Goal: Information Seeking & Learning: Learn about a topic

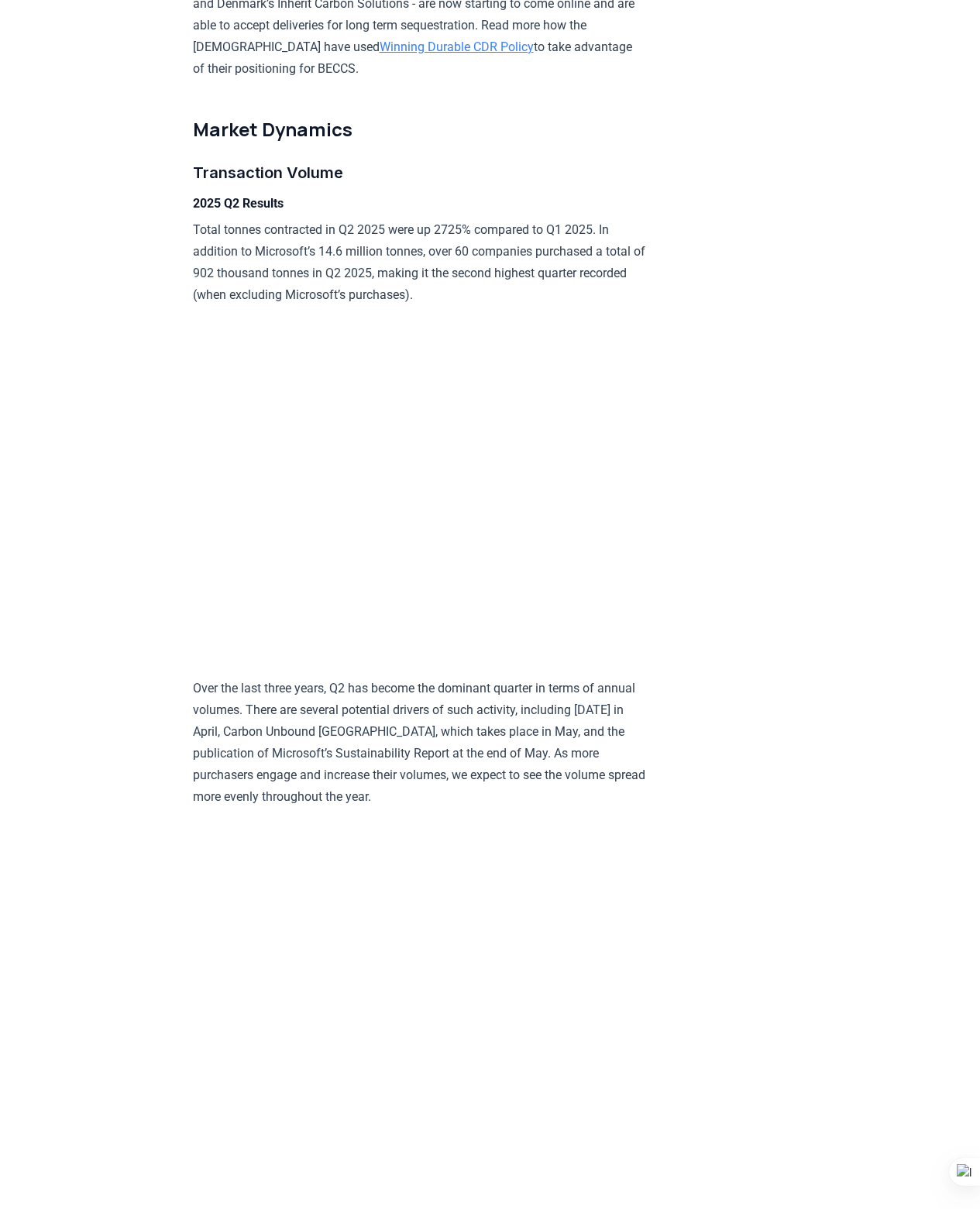
scroll to position [2278, 0]
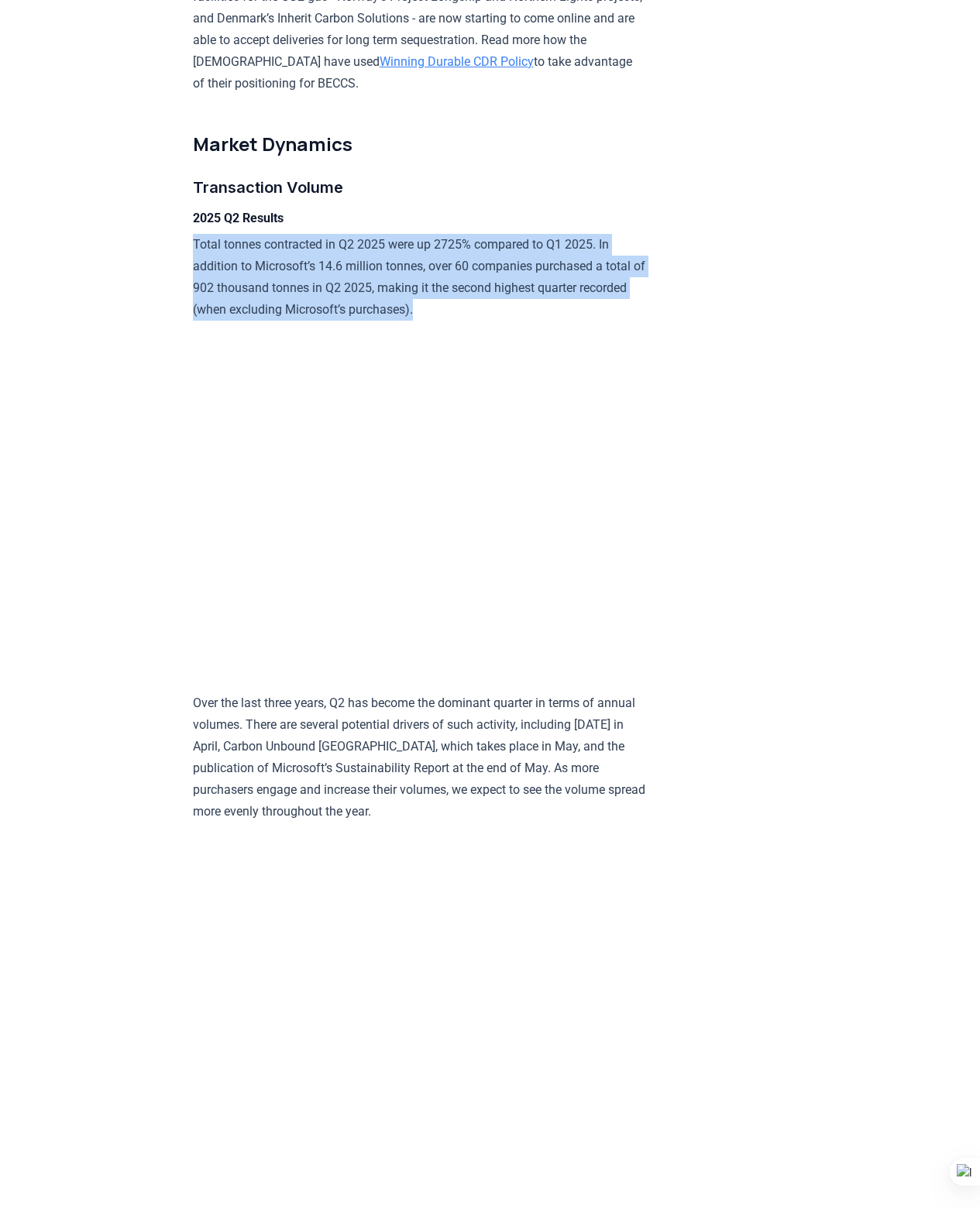
drag, startPoint x: 192, startPoint y: 177, endPoint x: 356, endPoint y: 240, distance: 175.7
click at [356, 240] on p "Total tonnes contracted in Q2 2025 were up 2725% compared to Q1 2025. In additi…" at bounding box center [419, 277] width 453 height 87
click at [324, 248] on div at bounding box center [324, 248] width 0 height 0
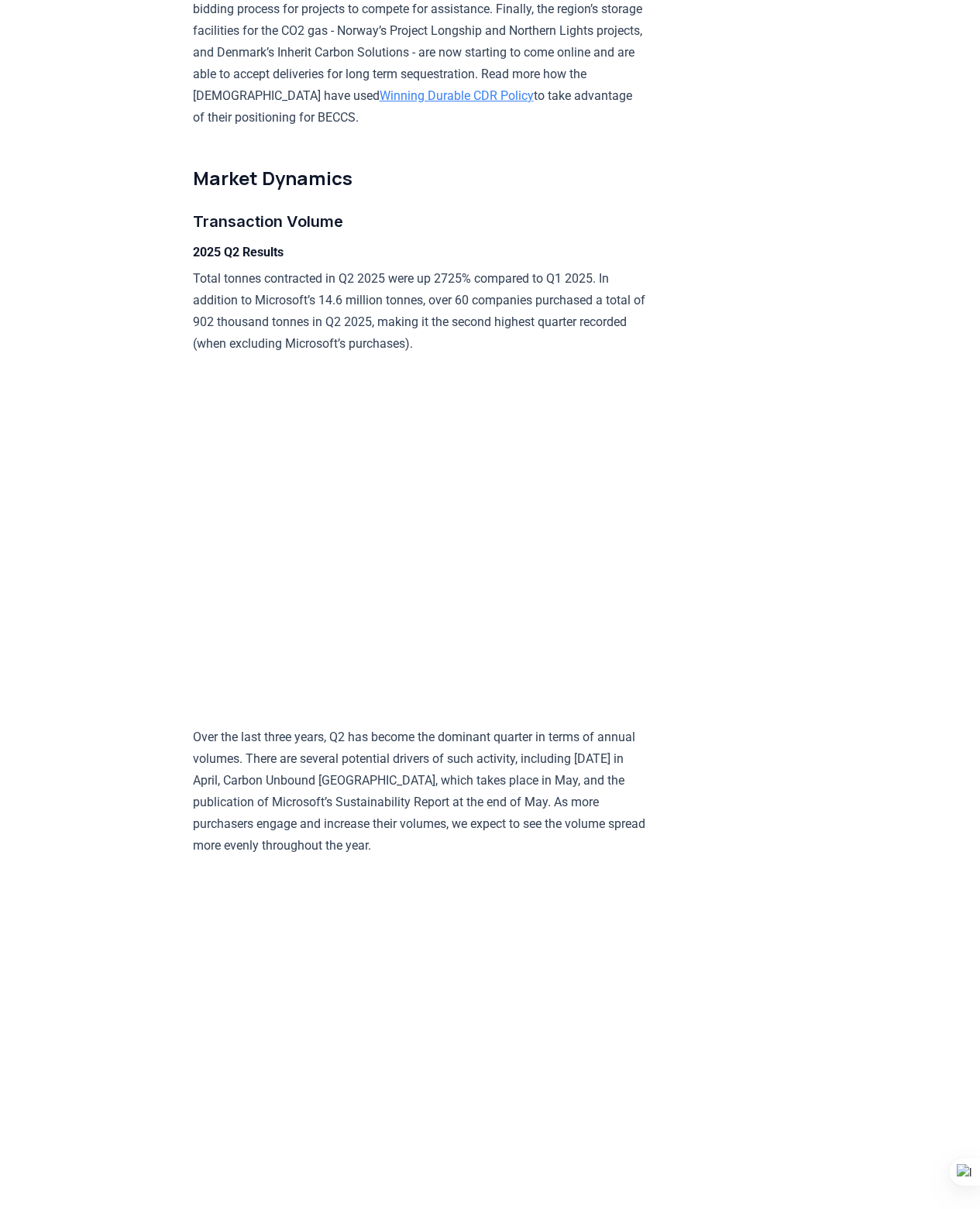
scroll to position [2196, 0]
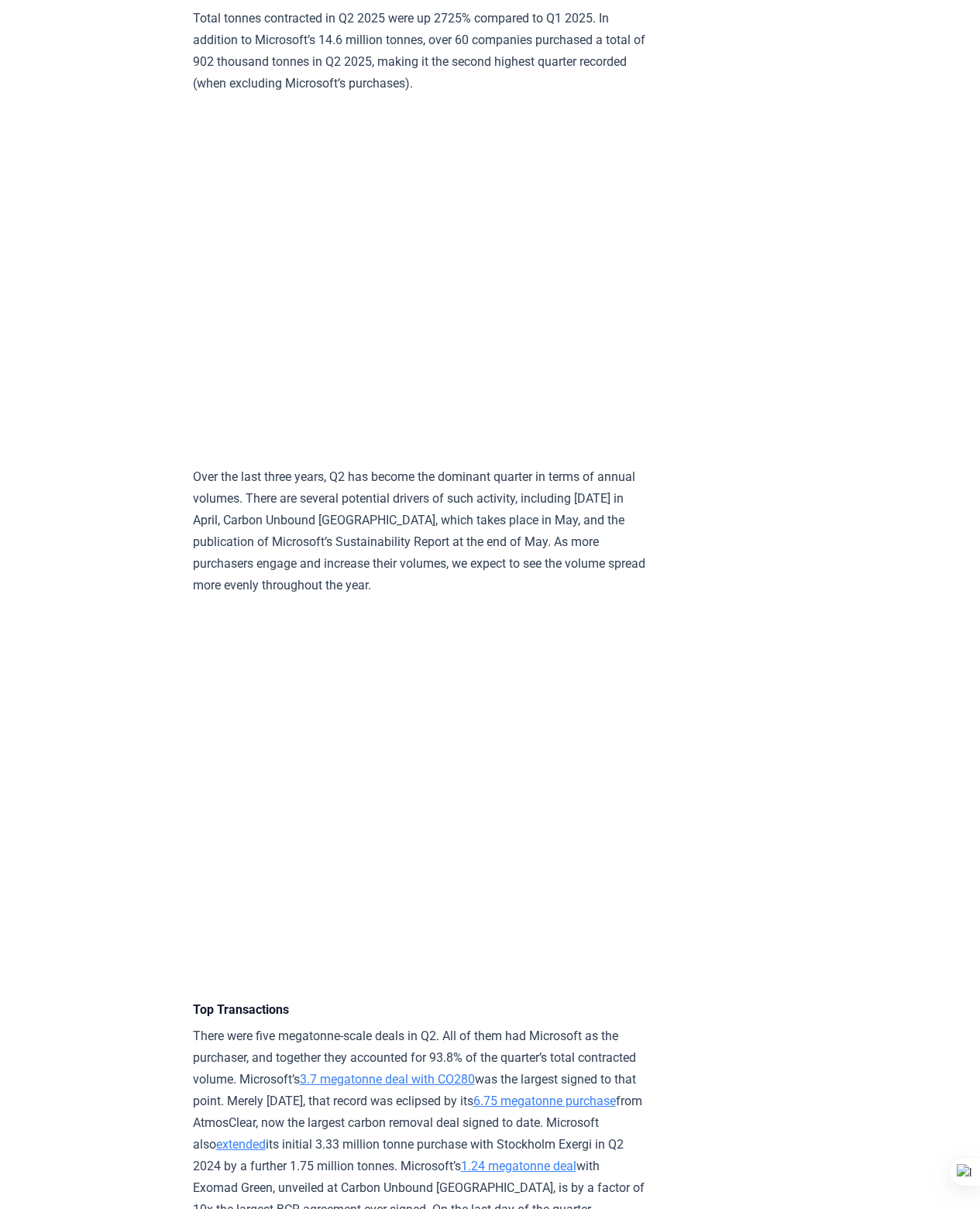
scroll to position [2440, 0]
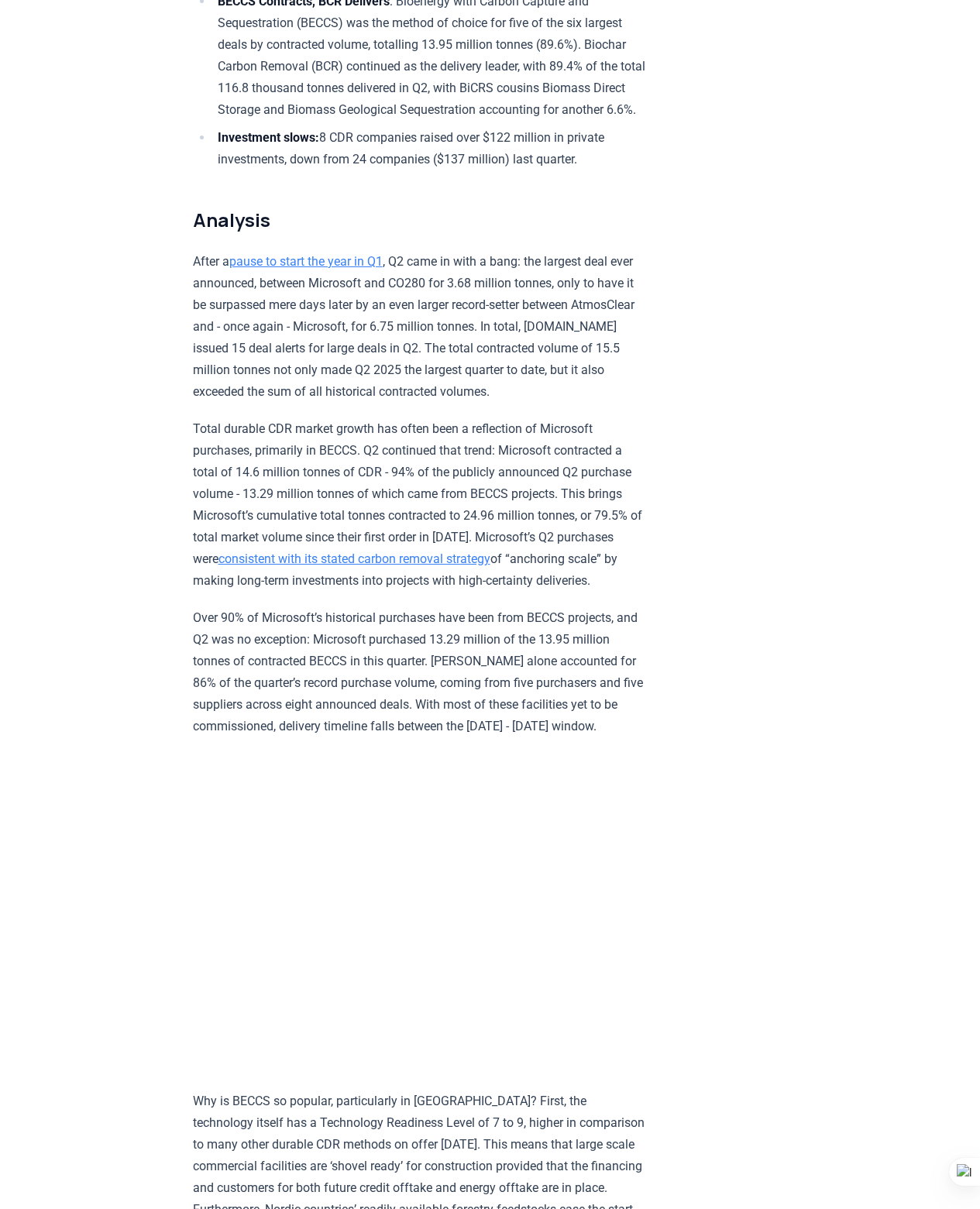
scroll to position [672, 0]
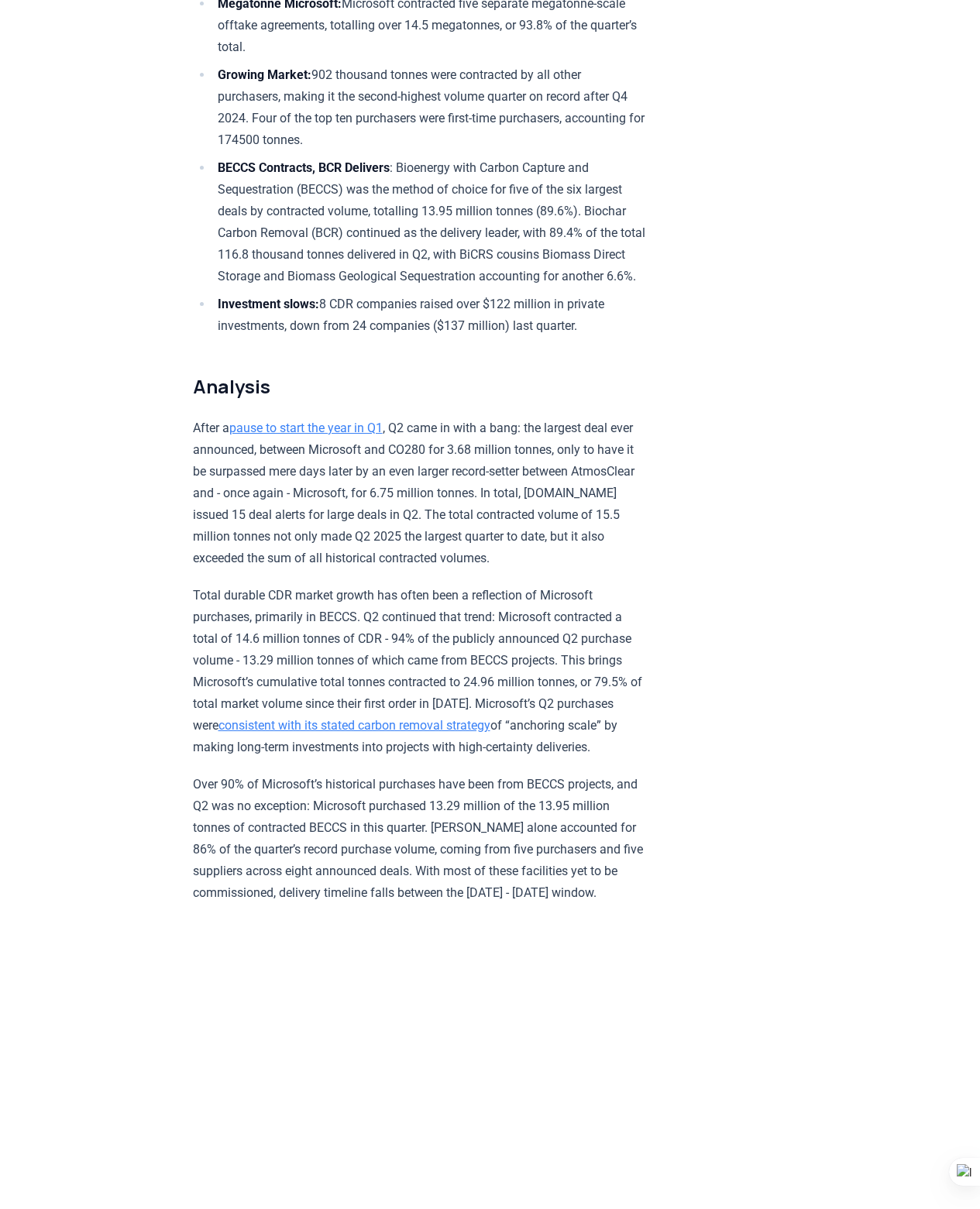
click at [399, 692] on p "Total durable CDR market growth has often been a reflection of Microsoft purcha…" at bounding box center [419, 672] width 453 height 173
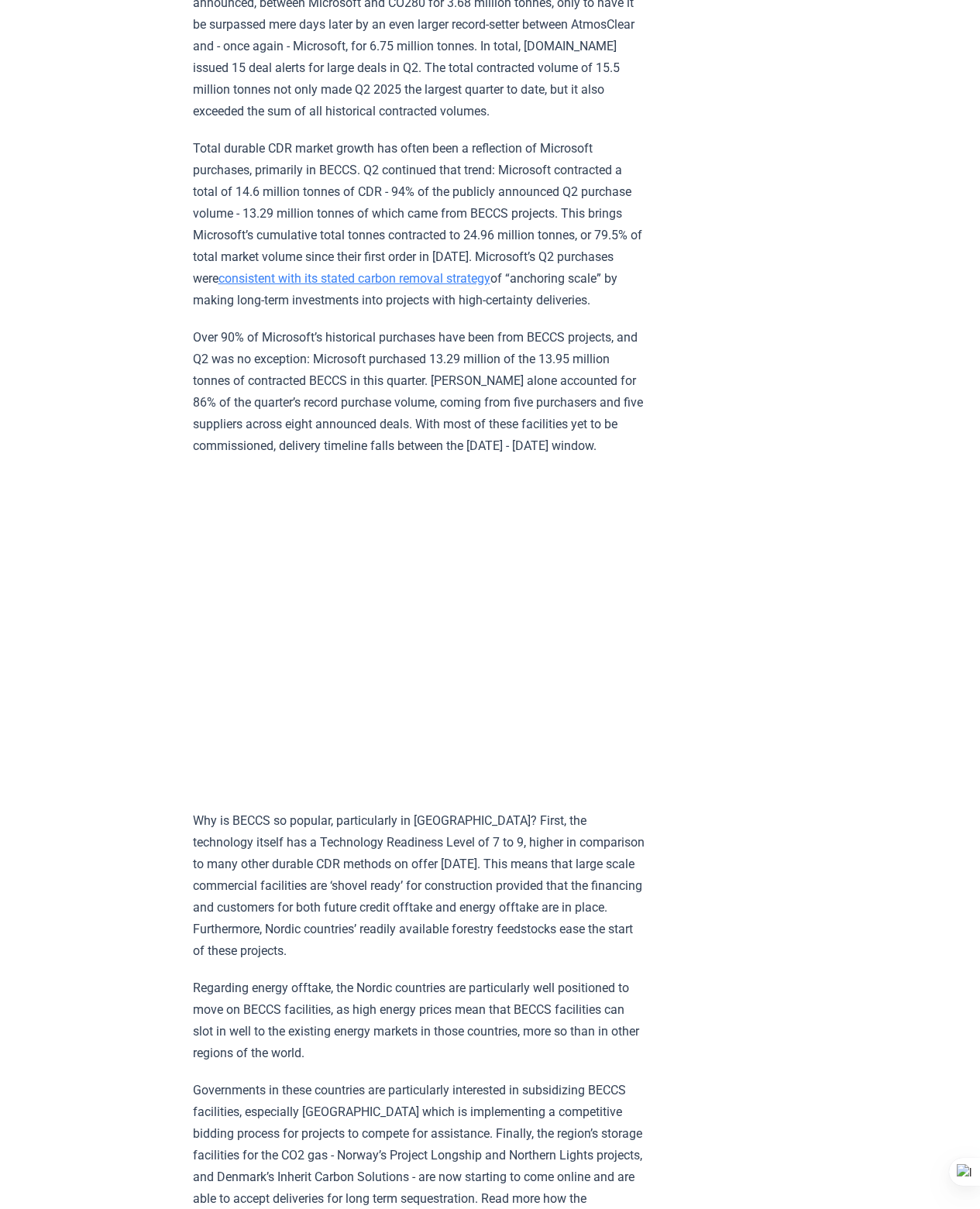
scroll to position [1120, 0]
drag, startPoint x: 195, startPoint y: 838, endPoint x: 354, endPoint y: 845, distance: 159.2
click at [354, 845] on p "Why is BECCS so popular, particularly in [GEOGRAPHIC_DATA]? First, the technolo…" at bounding box center [419, 886] width 453 height 152
click at [353, 846] on div at bounding box center [353, 846] width 0 height 0
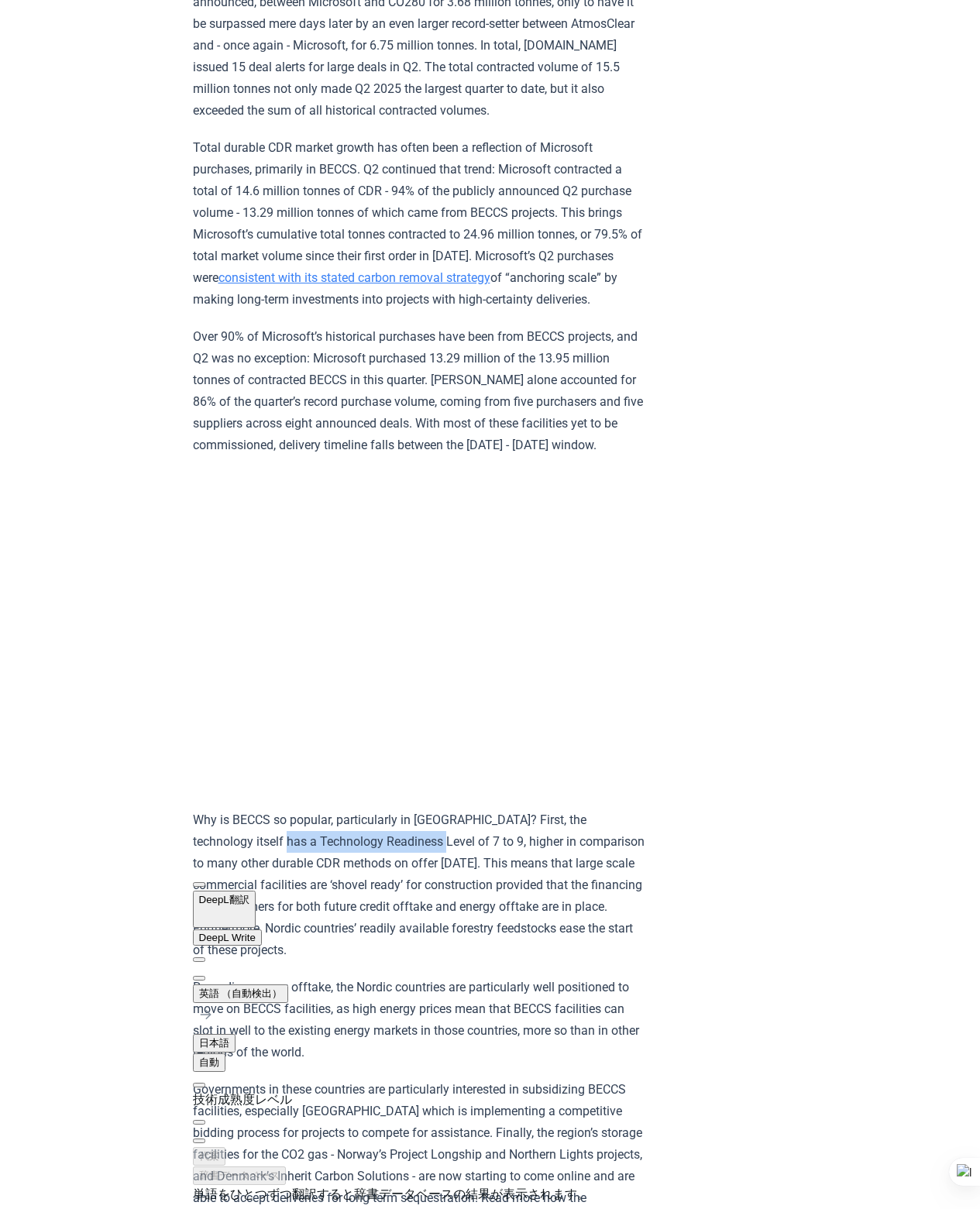
click at [341, 837] on p "Why is BECCS so popular, particularly in [GEOGRAPHIC_DATA]? First, the technolo…" at bounding box center [419, 886] width 453 height 152
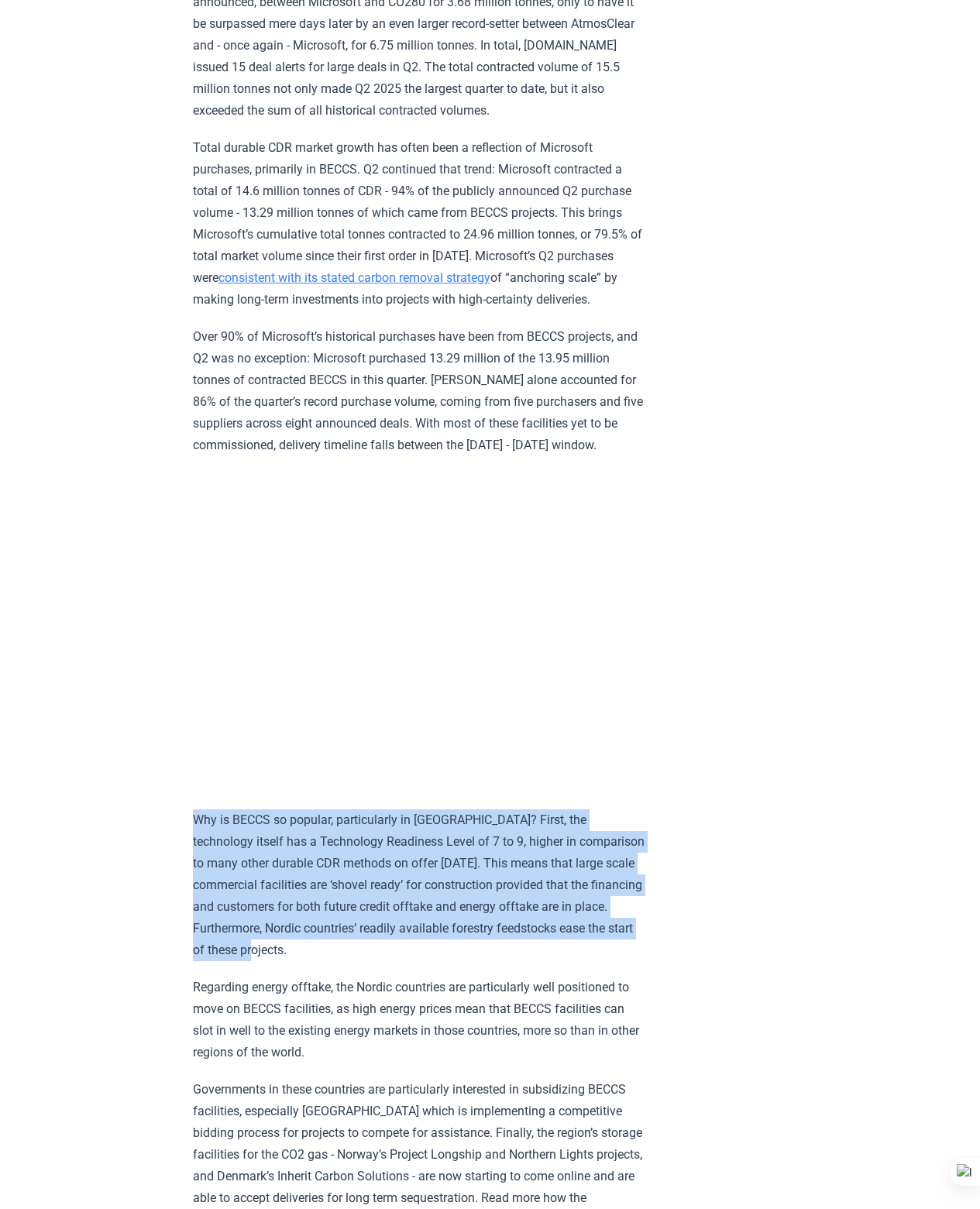
drag, startPoint x: 195, startPoint y: 821, endPoint x: 494, endPoint y: 922, distance: 315.6
click at [494, 922] on p "Why is BECCS so popular, particularly in [GEOGRAPHIC_DATA]? First, the technolo…" at bounding box center [419, 886] width 453 height 152
copy p "Why is BECCS so popular, particularly in [GEOGRAPHIC_DATA]? First, the technolo…"
click at [424, 854] on p "Why is BECCS so popular, particularly in [GEOGRAPHIC_DATA]? First, the technolo…" at bounding box center [419, 886] width 453 height 152
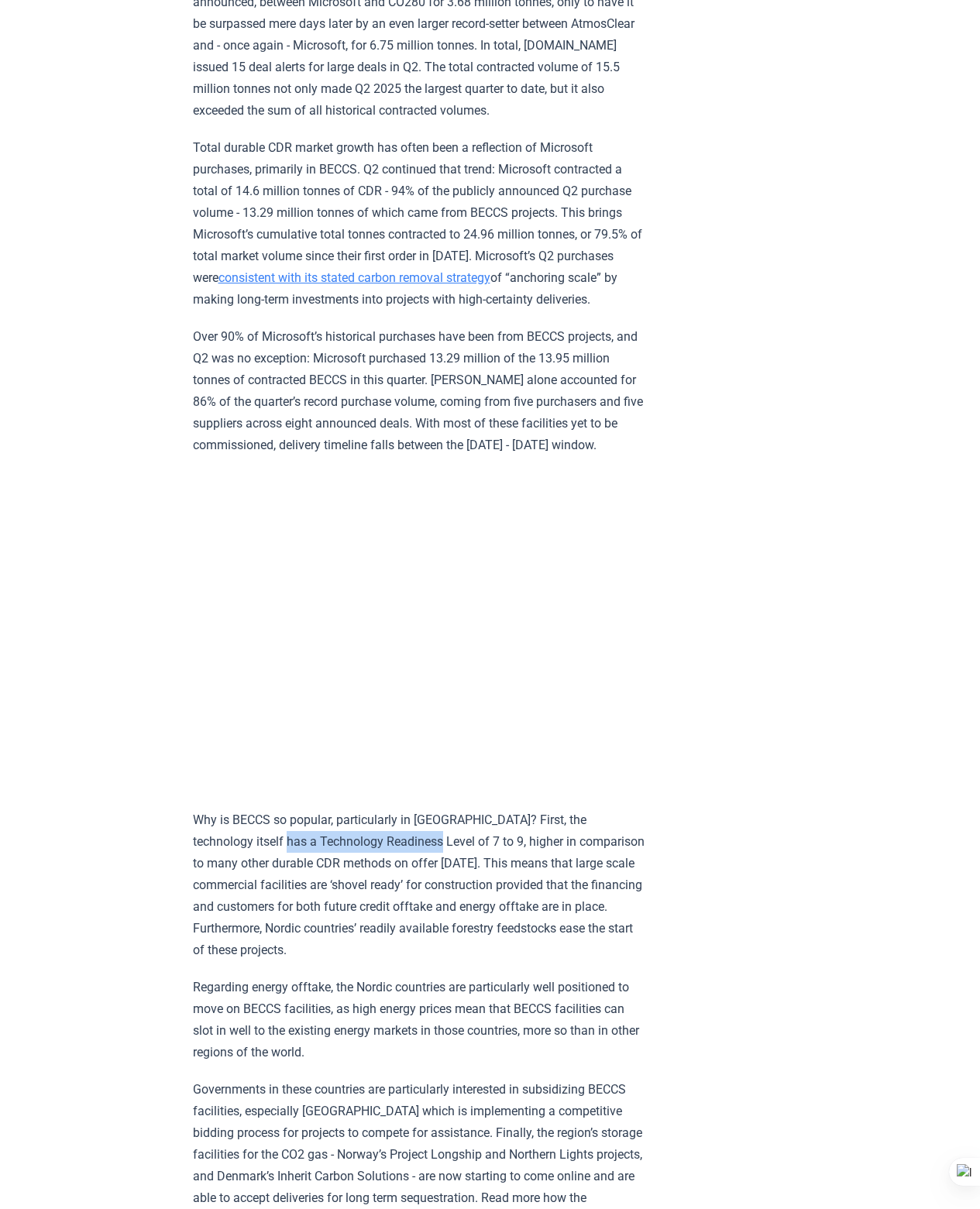
drag, startPoint x: 193, startPoint y: 840, endPoint x: 350, endPoint y: 847, distance: 157.2
click at [350, 847] on p "Why is BECCS so popular, particularly in [GEOGRAPHIC_DATA]? First, the technolo…" at bounding box center [419, 886] width 453 height 152
copy p "Technology Readiness Level"
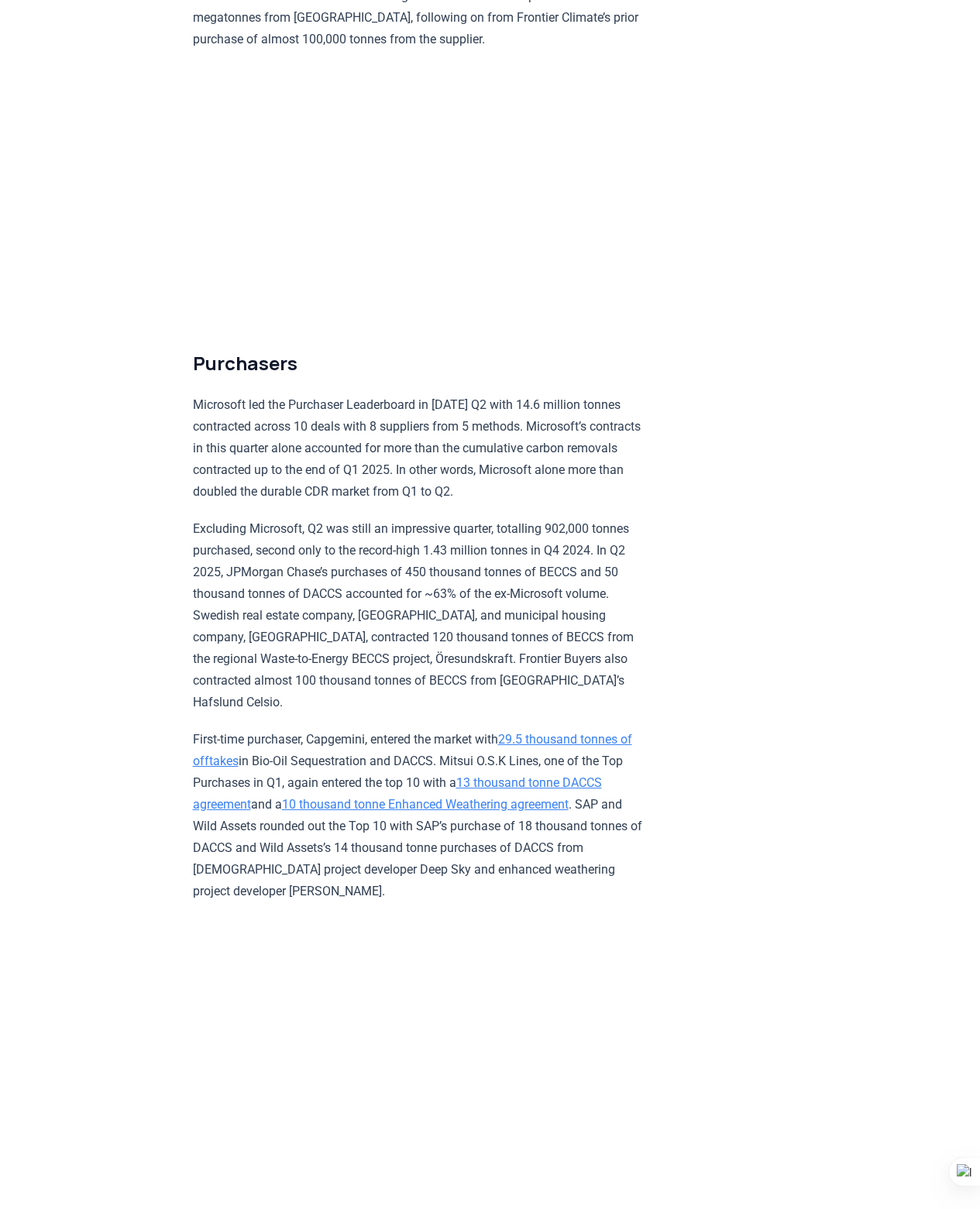
scroll to position [3964, 0]
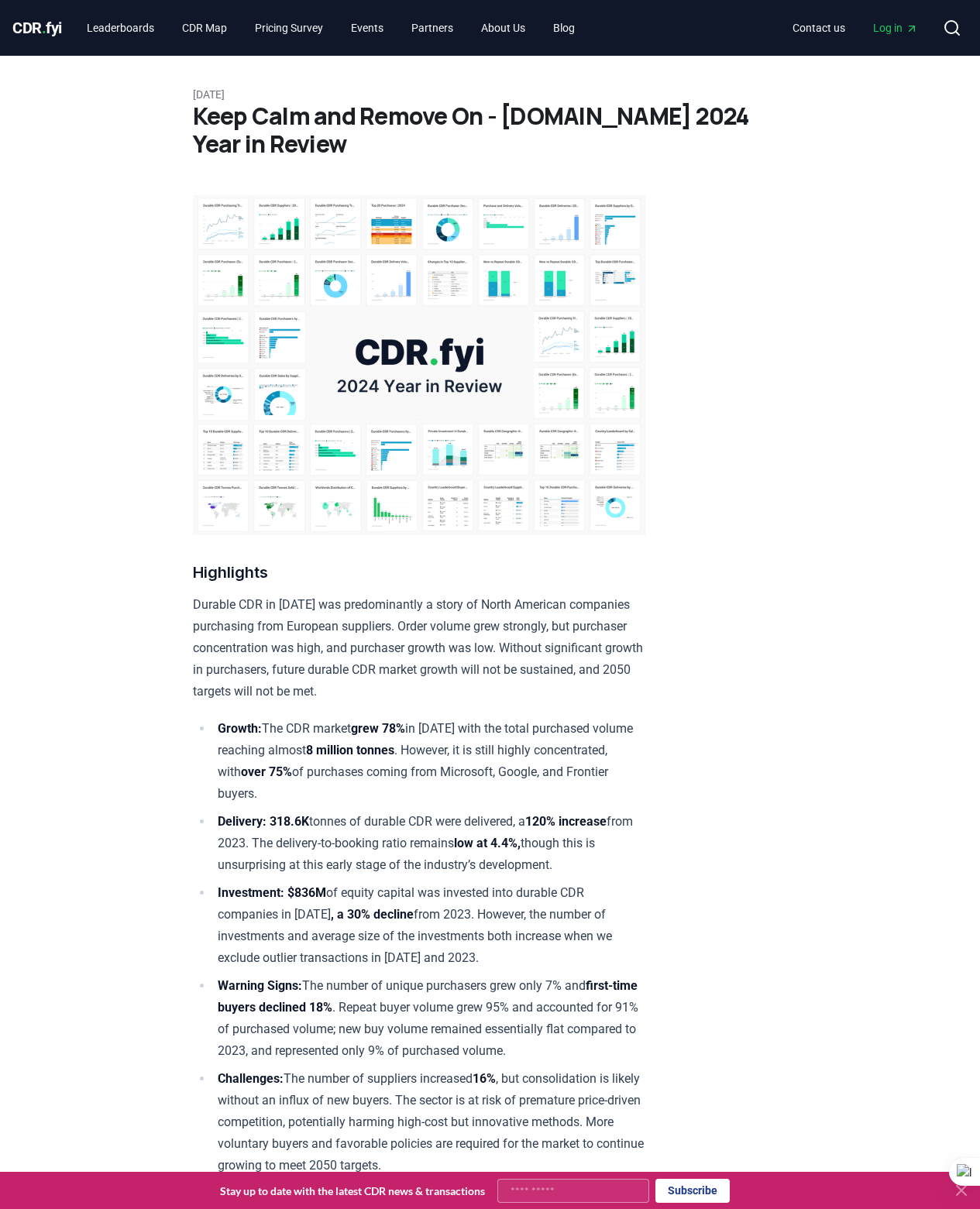
click at [52, 32] on span "CDR . fyi" at bounding box center [37, 27] width 49 height 18
